Goal: Information Seeking & Learning: Learn about a topic

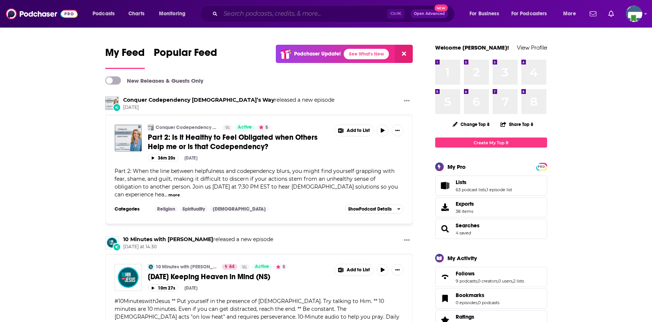
click at [238, 13] on input "Search podcasts, credits, & more..." at bounding box center [304, 14] width 166 height 12
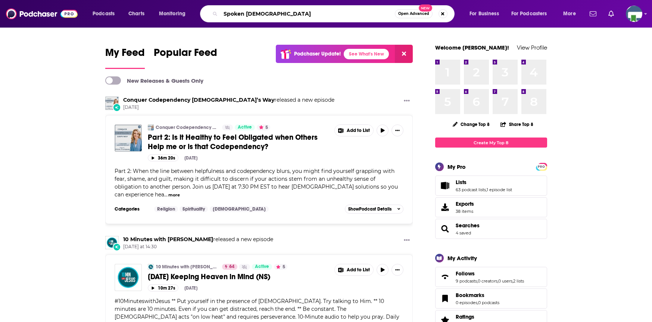
type input "Spoken [DEMOGRAPHIC_DATA]"
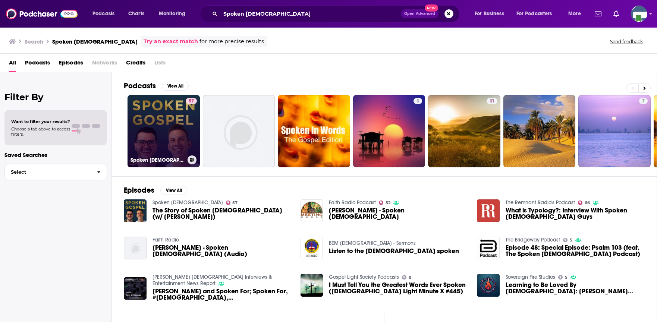
click at [171, 128] on link "57 Spoken [DEMOGRAPHIC_DATA]" at bounding box center [164, 131] width 72 height 72
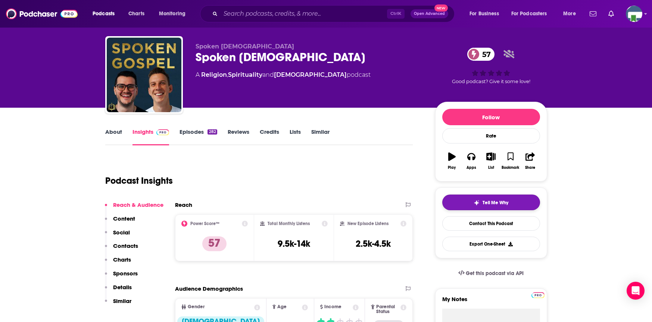
scroll to position [37, 0]
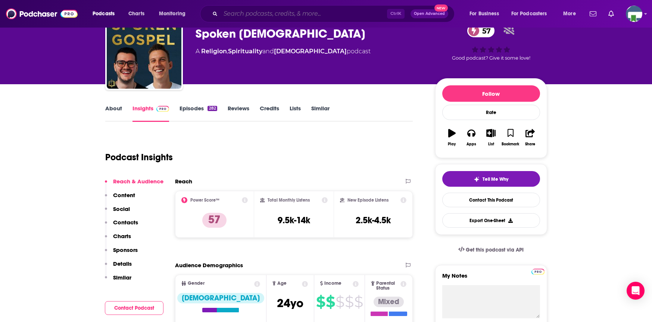
click at [230, 15] on input "Search podcasts, credits, & more..." at bounding box center [304, 14] width 166 height 12
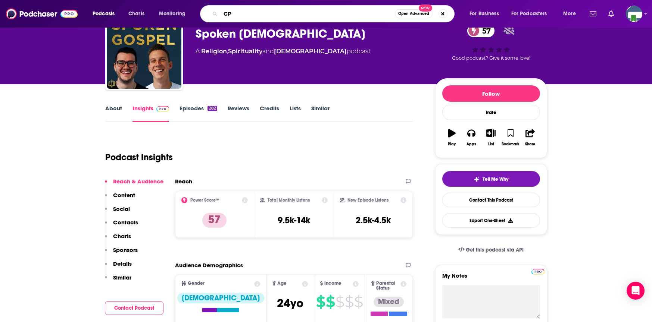
type input "GPS"
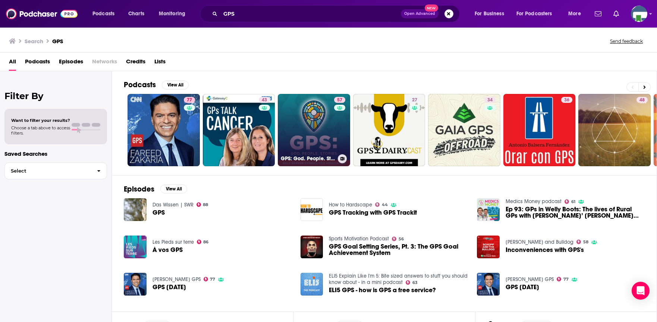
click at [287, 136] on link "57 GPS: God. People. Stories." at bounding box center [314, 130] width 72 height 72
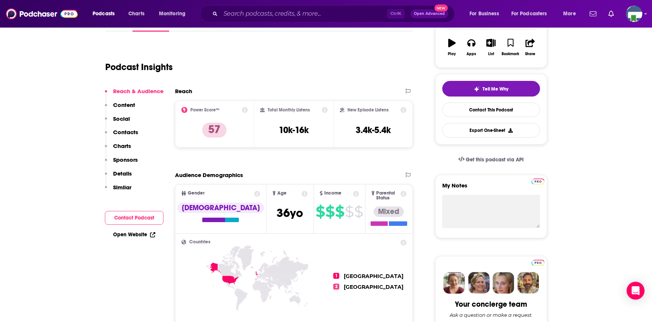
scroll to position [37, 0]
